Goal: Check status: Check status

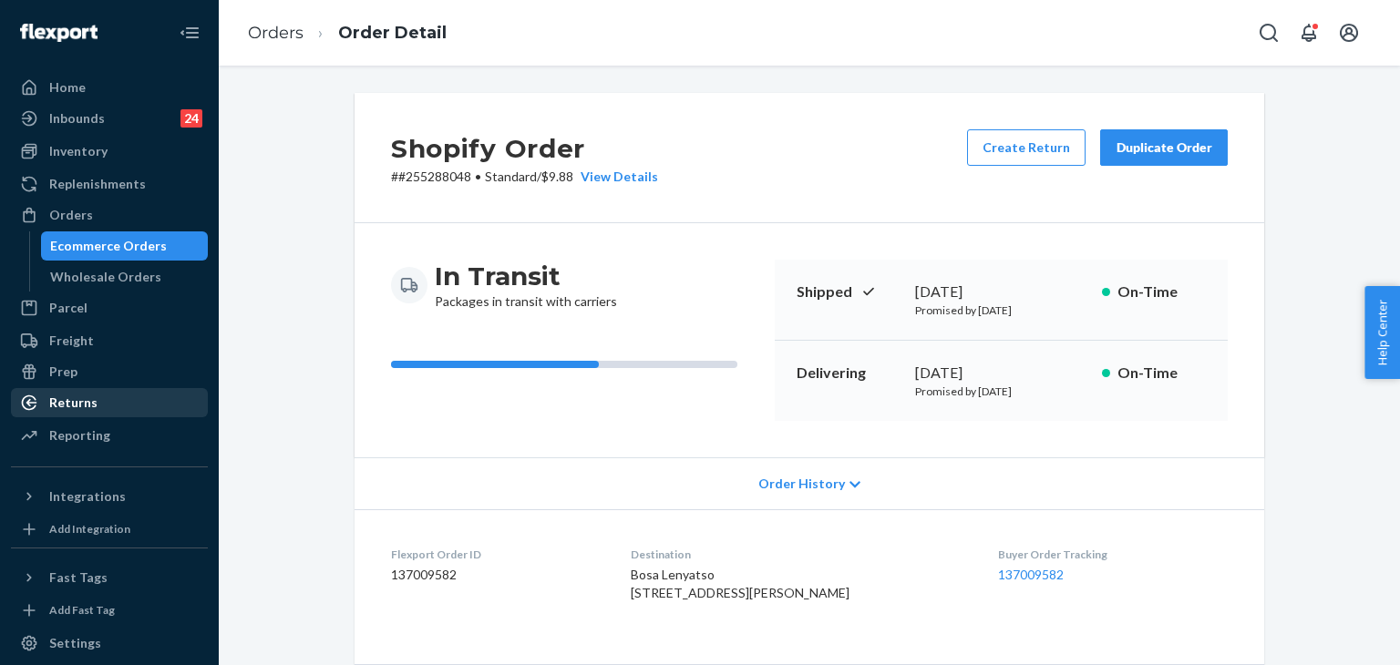
drag, startPoint x: 0, startPoint y: 0, endPoint x: 93, endPoint y: 397, distance: 407.3
click at [93, 397] on div "Returns" at bounding box center [73, 403] width 48 height 18
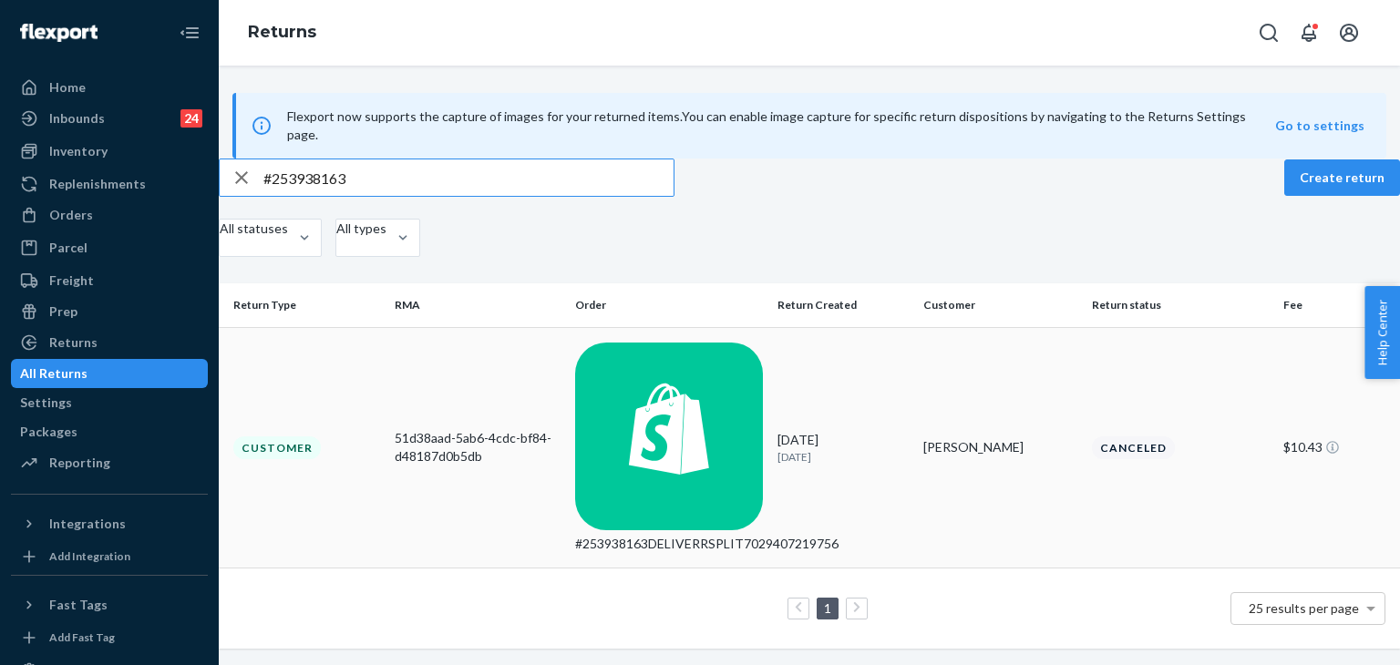
type input "#253938163"
click at [628, 535] on div "#253938163DELIVERRSPLIT7029407219756" at bounding box center [669, 544] width 188 height 18
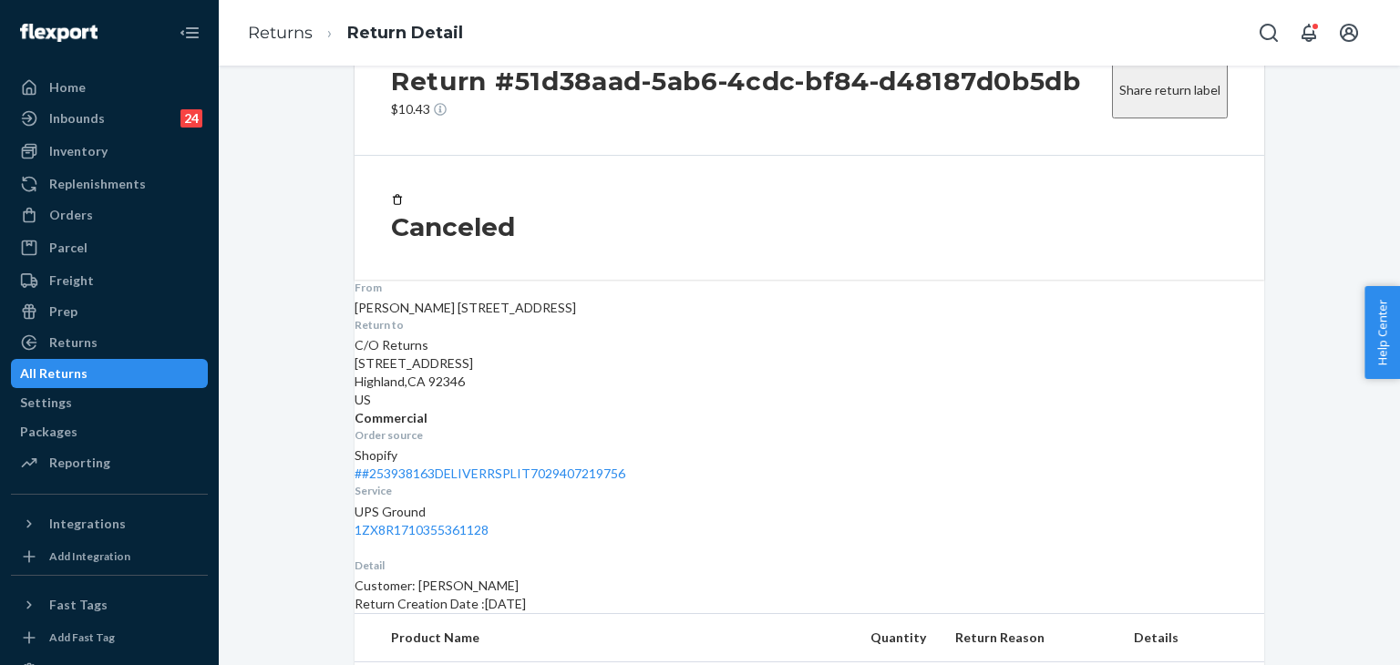
scroll to position [129, 0]
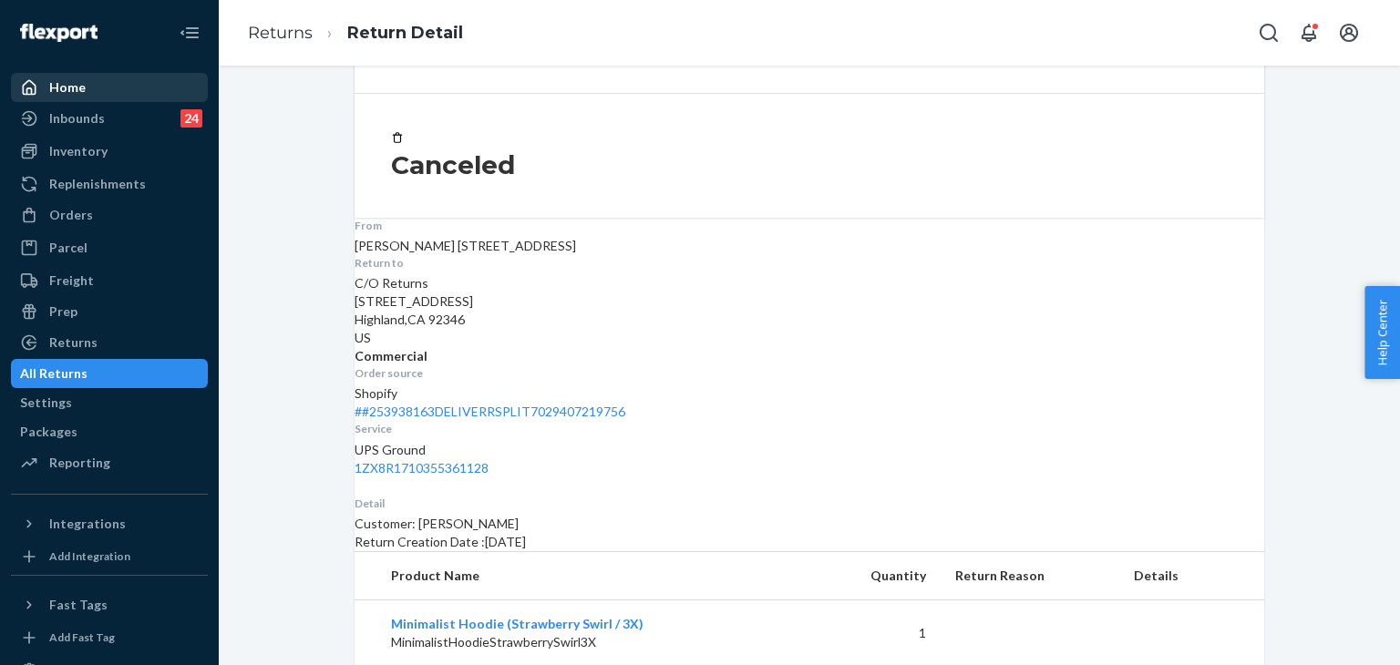
click at [66, 79] on div "Home" at bounding box center [67, 87] width 36 height 18
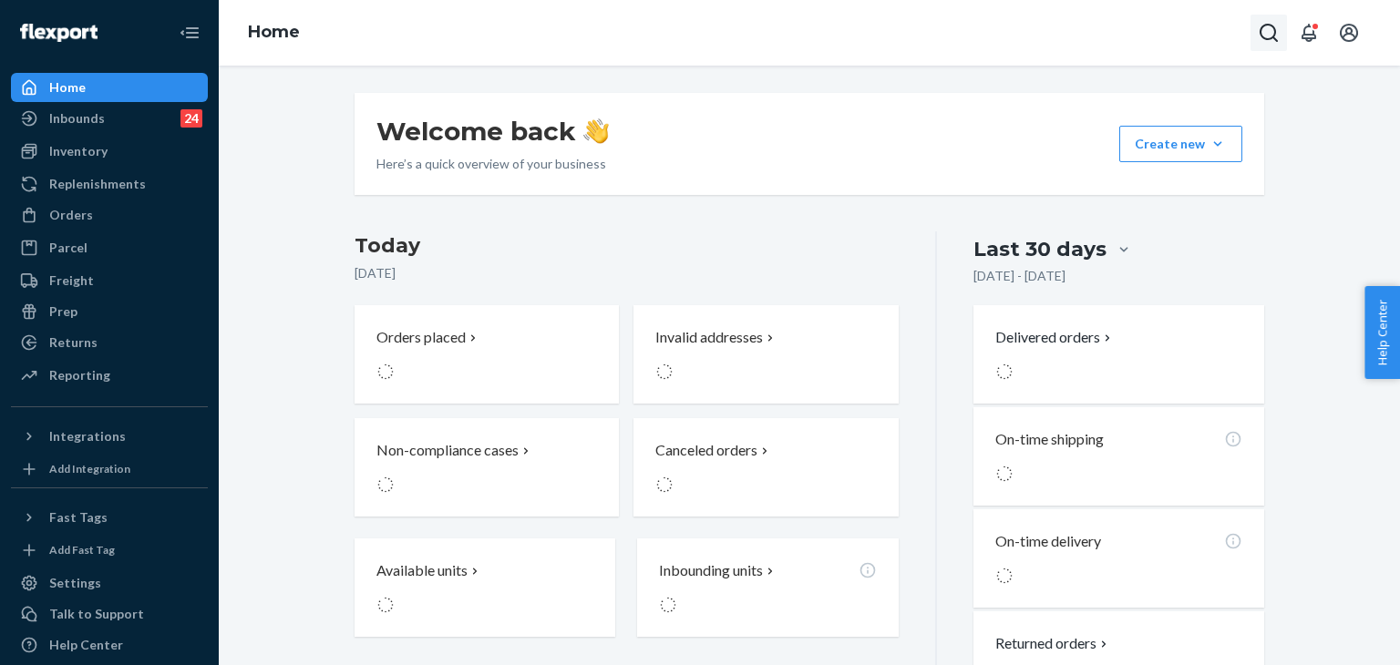
click at [1263, 26] on icon "Open Search Box" at bounding box center [1269, 33] width 18 height 18
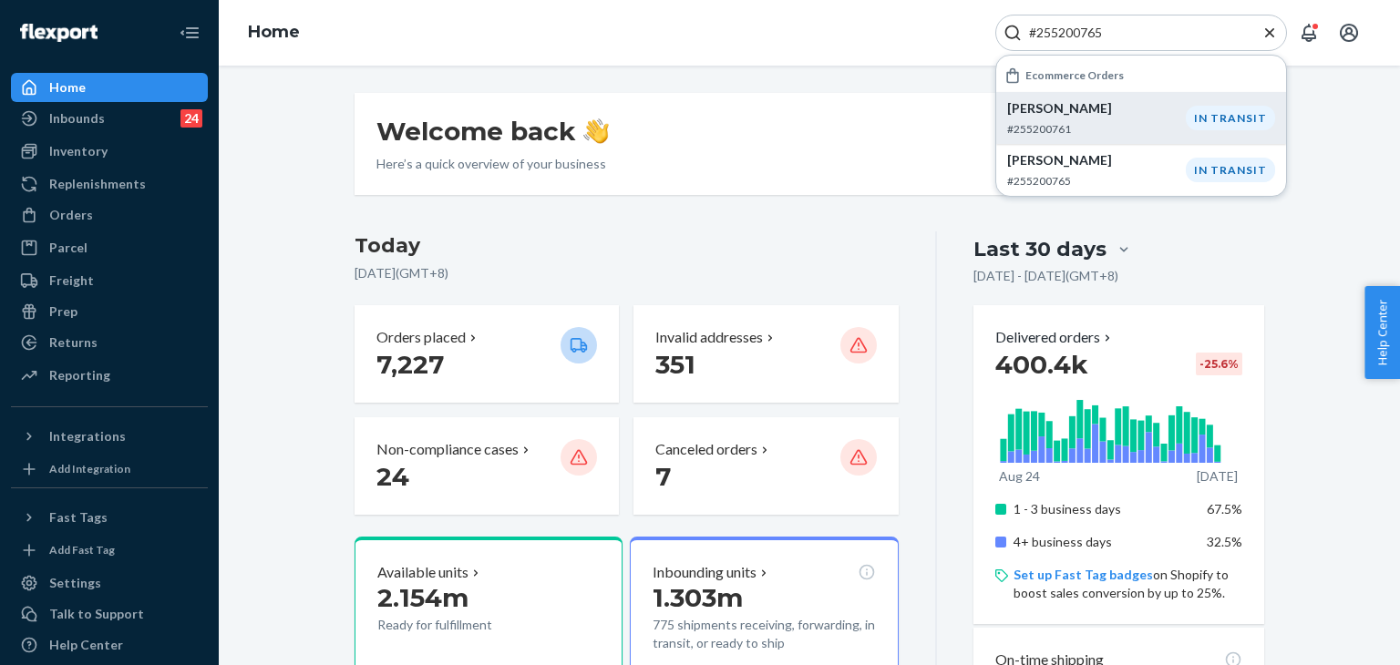
type input "#255200765"
click at [1160, 109] on p "[PERSON_NAME]" at bounding box center [1096, 108] width 179 height 18
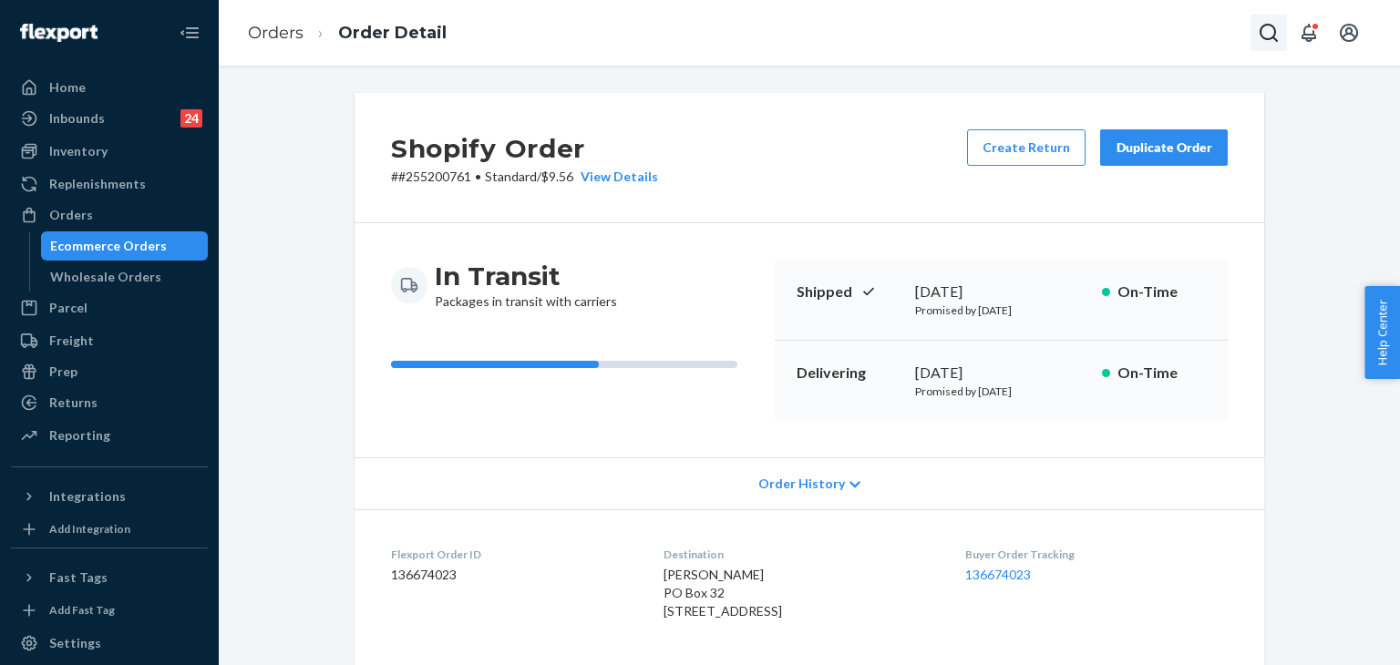
click at [1256, 24] on button "Open Search Box" at bounding box center [1269, 33] width 36 height 36
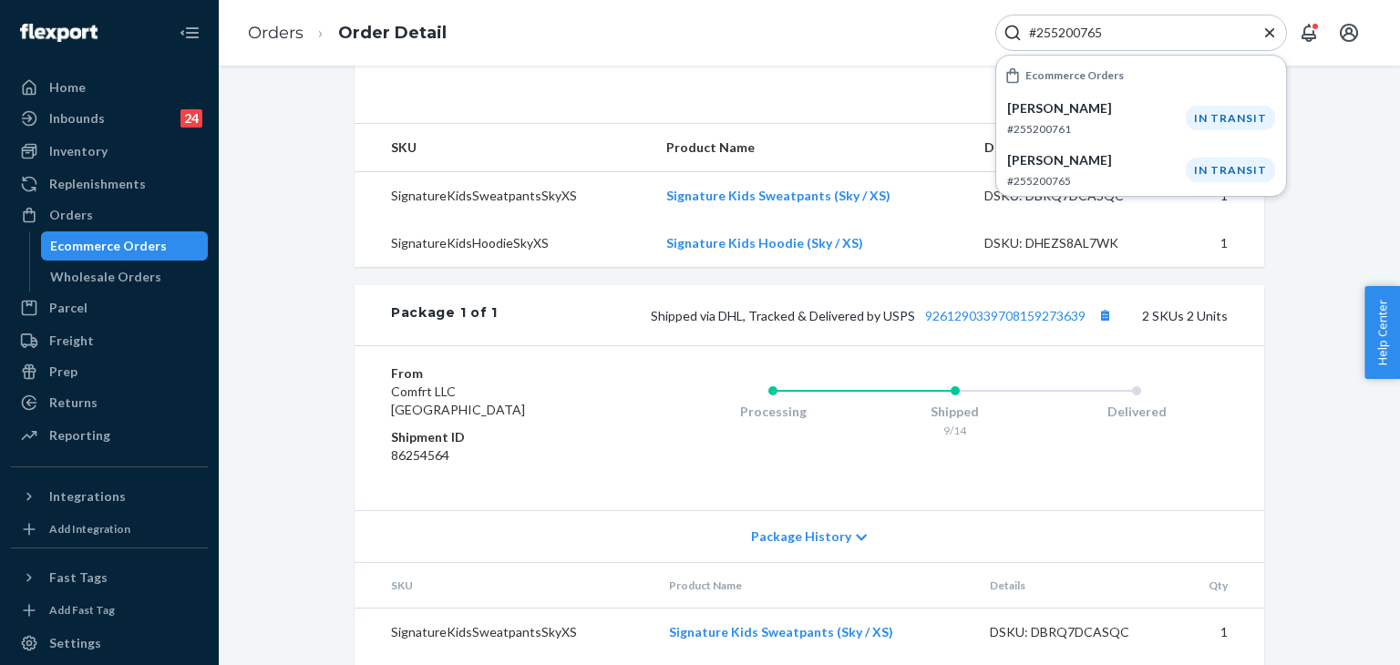
scroll to position [654, 0]
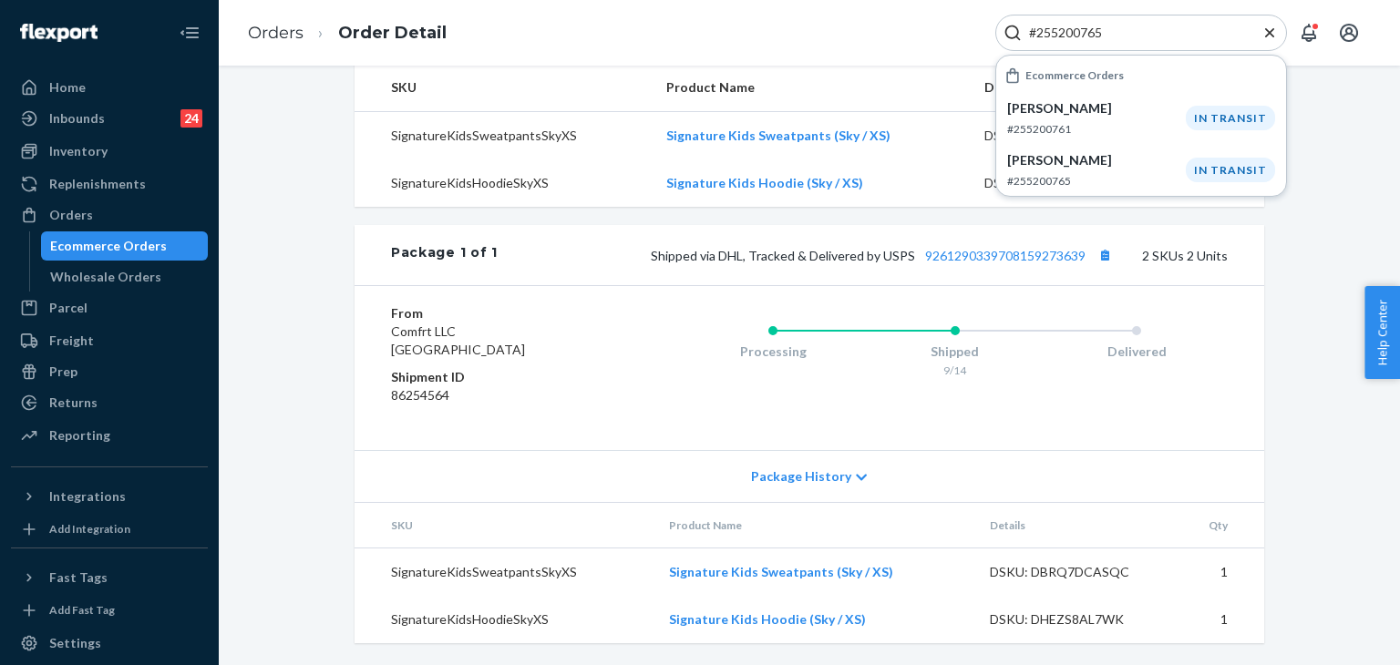
type input "#255200765"
click at [1262, 39] on icon "Close Search" at bounding box center [1270, 33] width 18 height 18
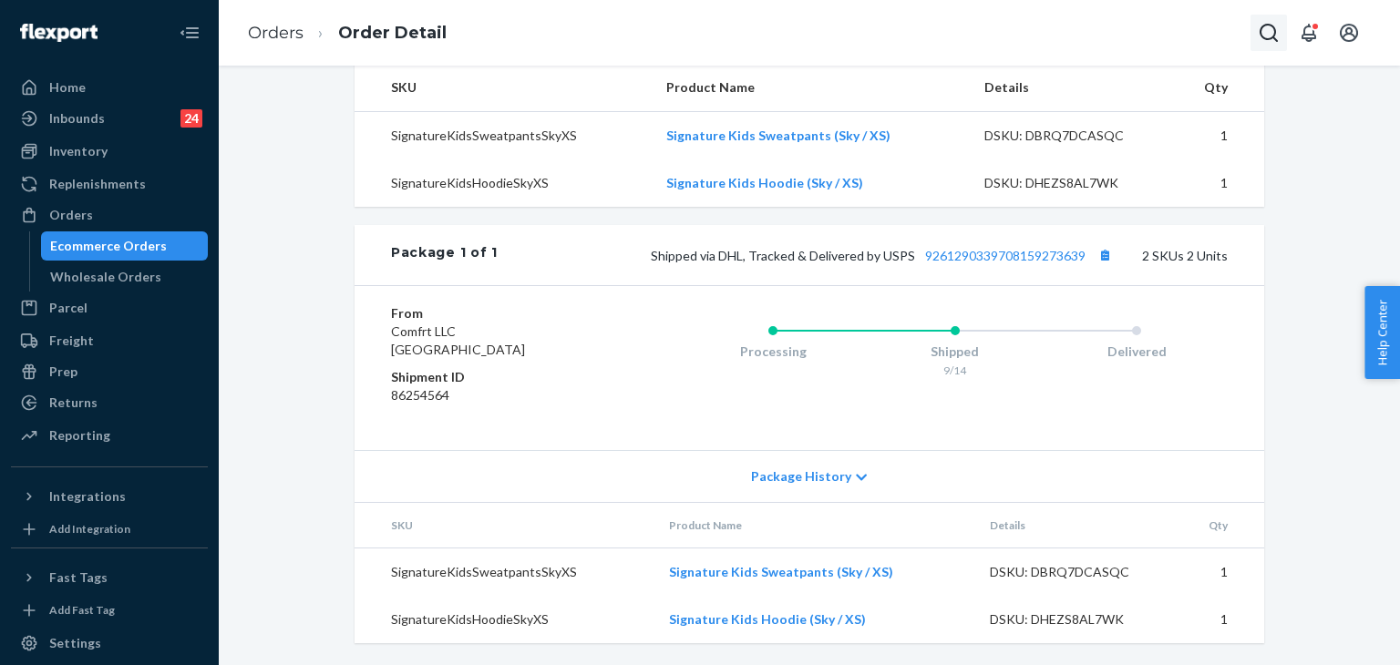
click at [1268, 37] on icon "Open Search Box" at bounding box center [1269, 33] width 22 height 22
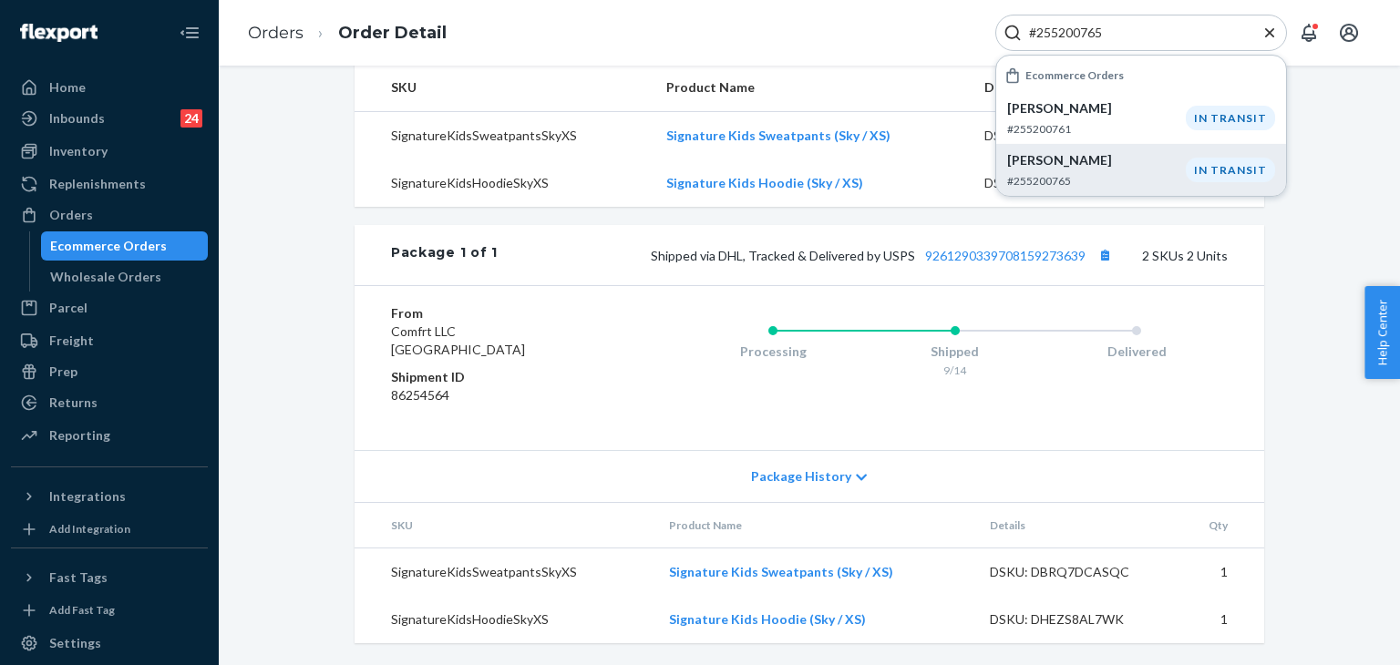
type input "#255200765"
click at [1121, 172] on div "[PERSON_NAME] #255200765" at bounding box center [1096, 169] width 179 height 37
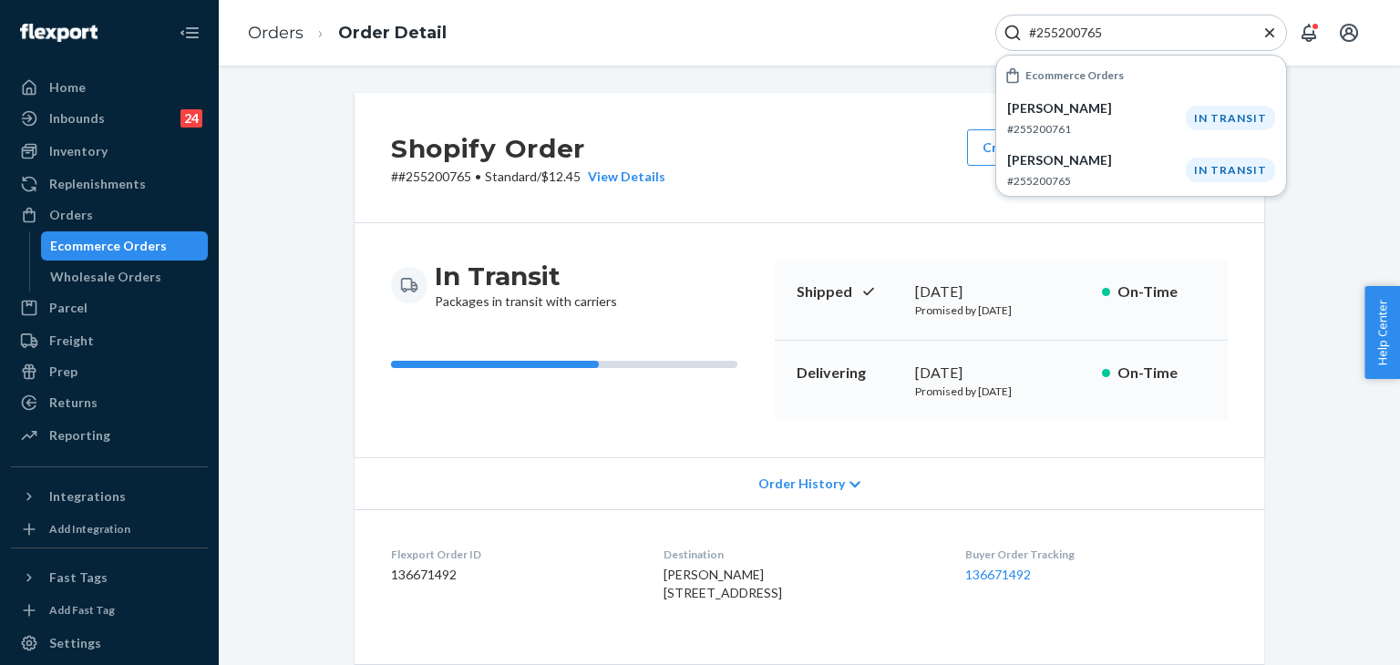
click at [1280, 37] on div "#255200765" at bounding box center [1141, 33] width 292 height 36
click at [1268, 37] on icon "Close Search" at bounding box center [1270, 33] width 18 height 18
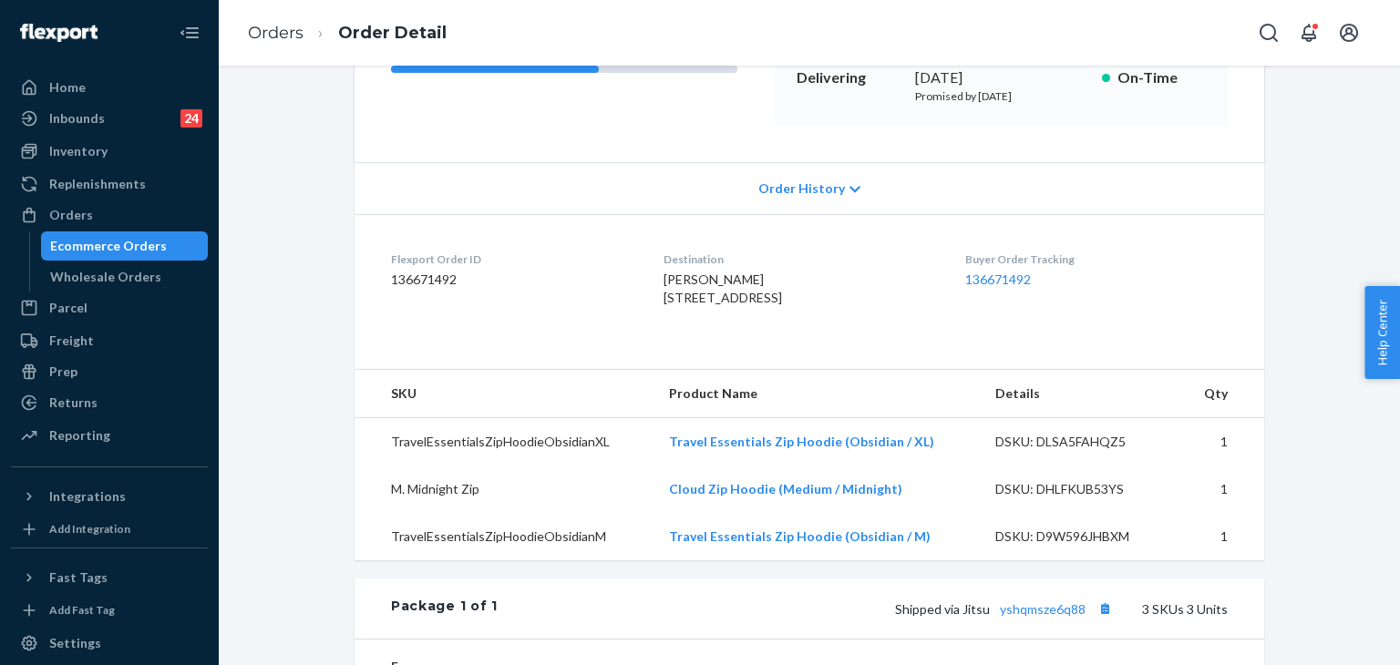
scroll to position [182, 0]
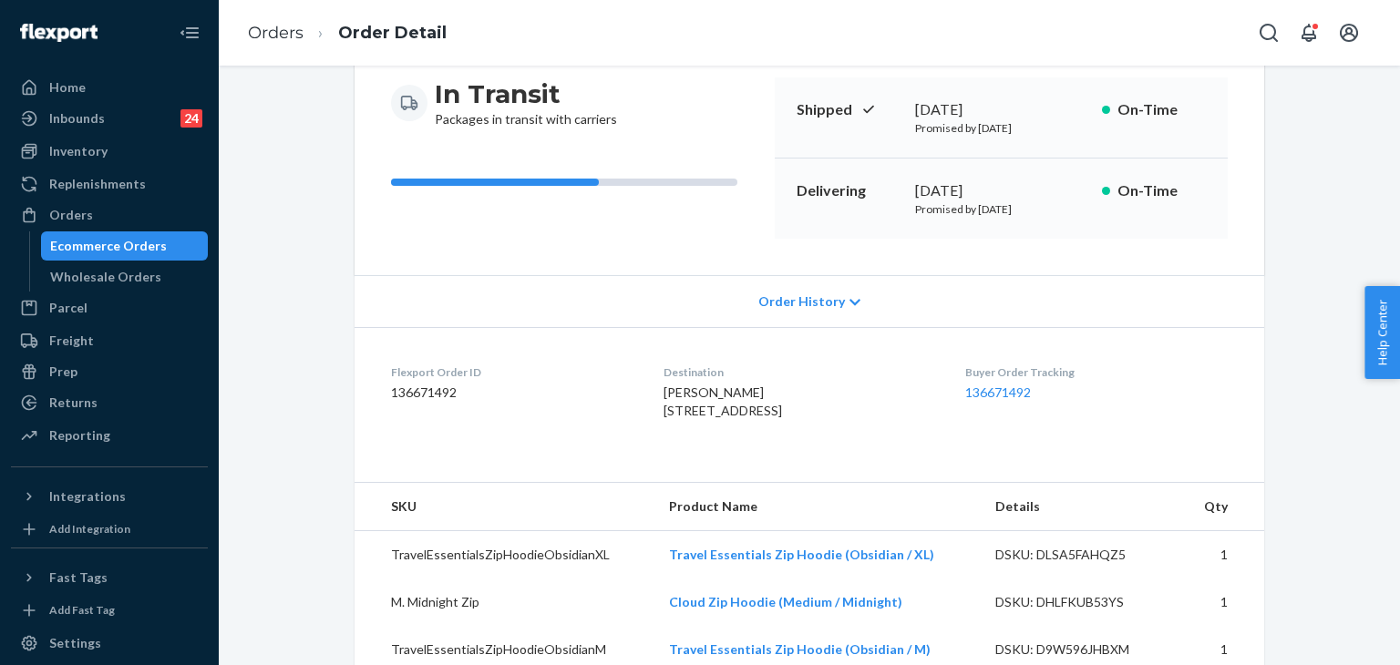
click at [803, 304] on span "Order History" at bounding box center [801, 302] width 87 height 18
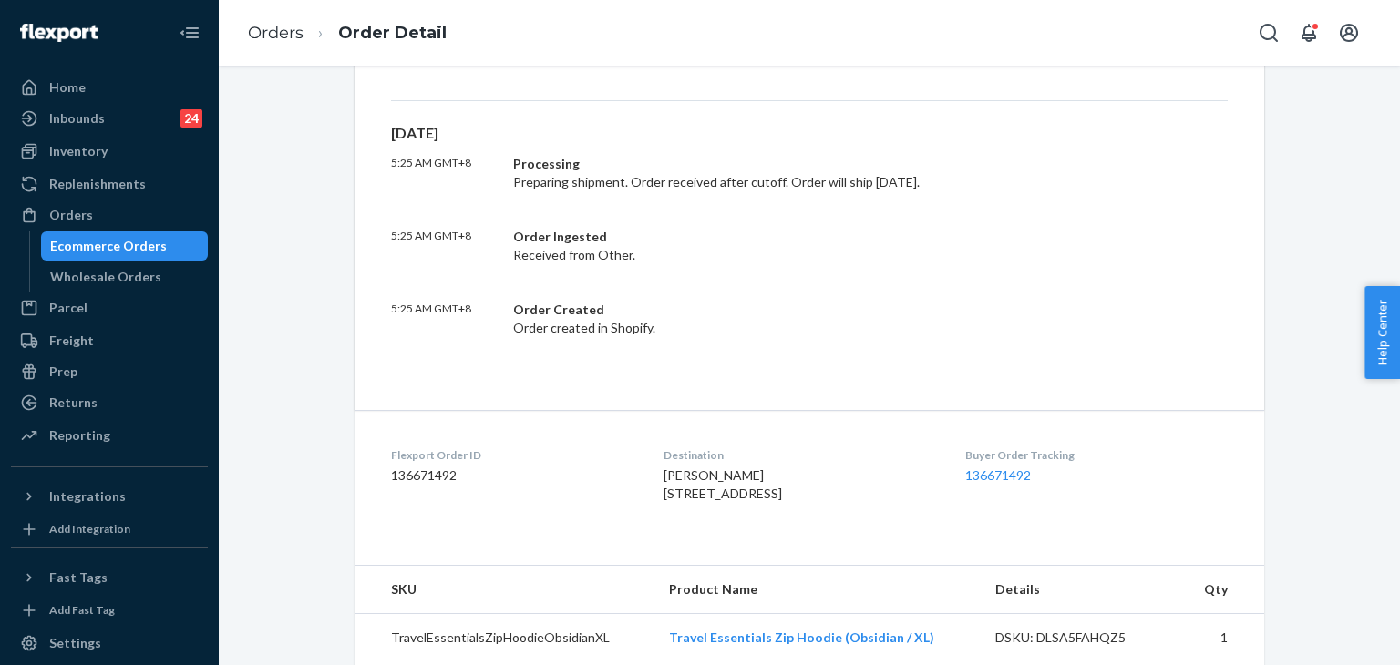
scroll to position [912, 0]
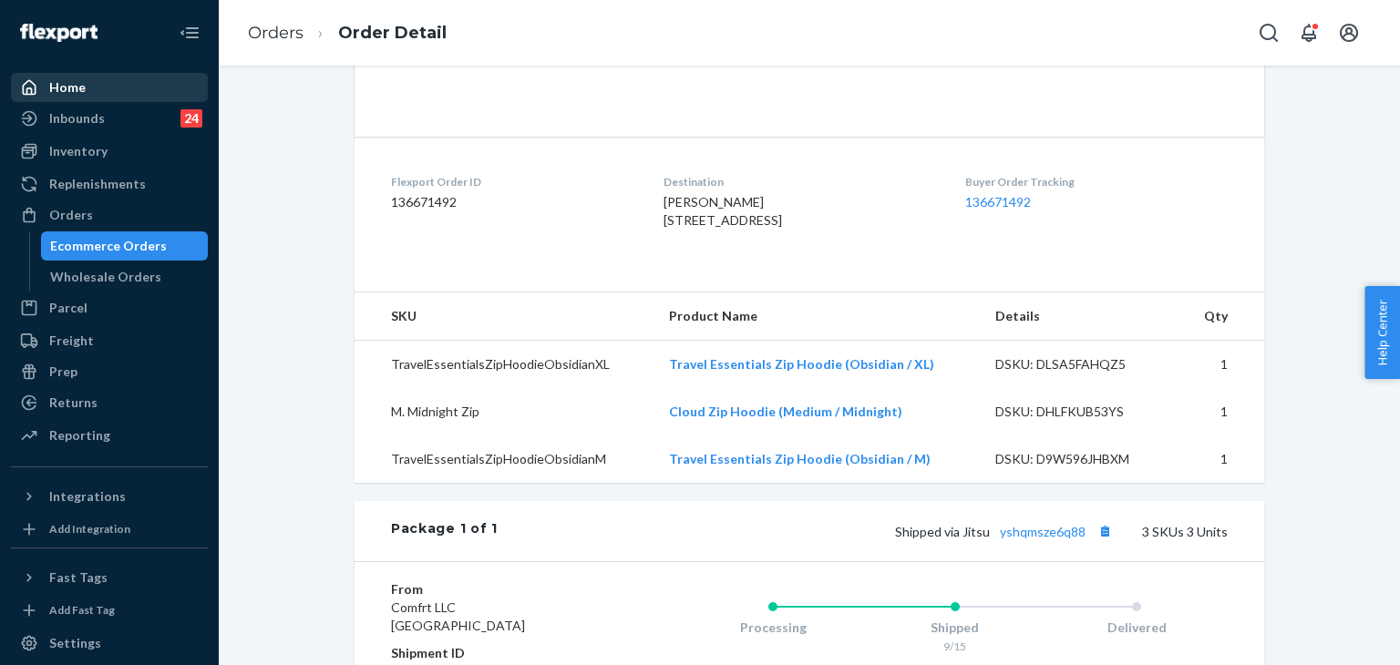
click at [41, 94] on div at bounding box center [34, 87] width 29 height 18
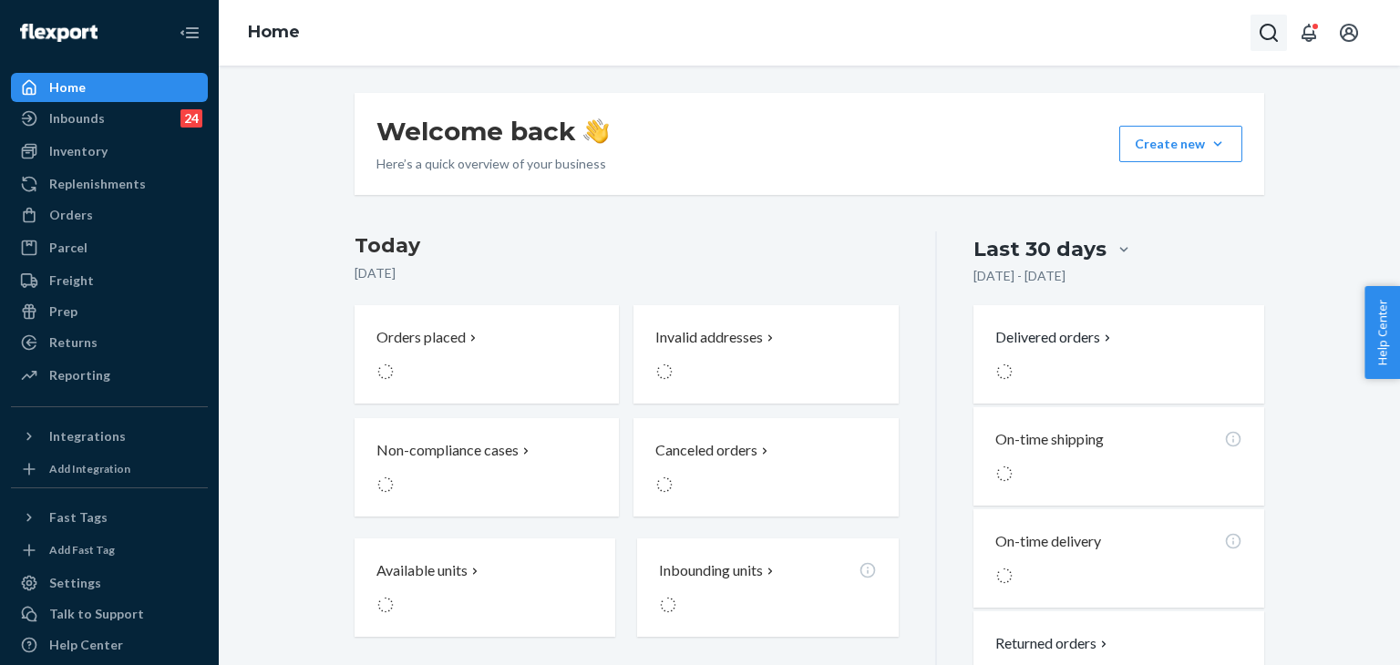
click at [1272, 35] on icon "Open Search Box" at bounding box center [1269, 33] width 22 height 22
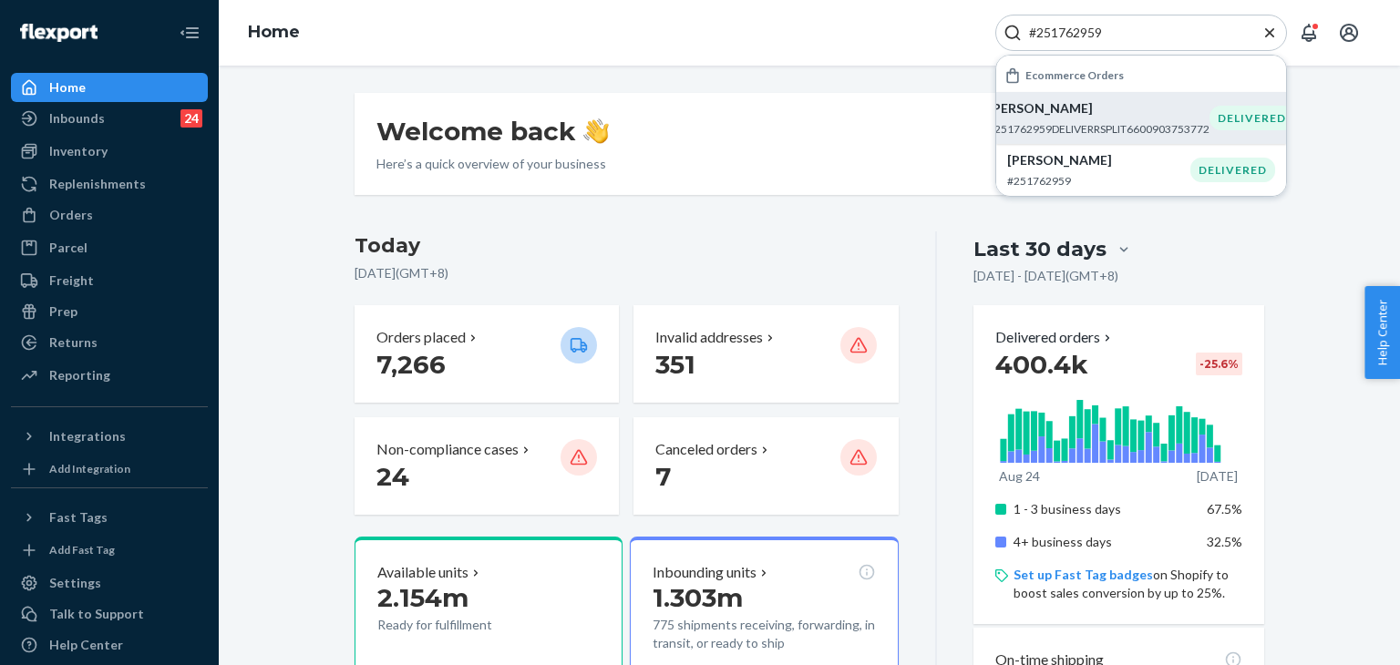
type input "#251762959"
click at [1075, 118] on div "[PERSON_NAME] #251762959DELIVERRSPLIT6600903753772" at bounding box center [1098, 117] width 221 height 37
